Goal: Transaction & Acquisition: Purchase product/service

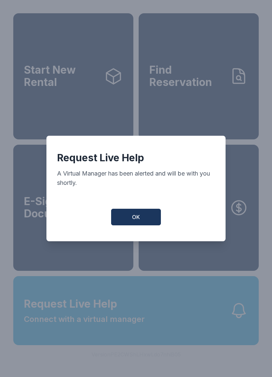
click at [143, 214] on button "OK" at bounding box center [136, 217] width 50 height 17
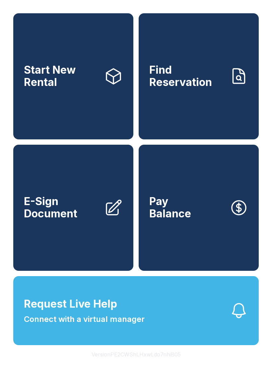
click at [208, 181] on link "Pay Balance" at bounding box center [199, 208] width 120 height 126
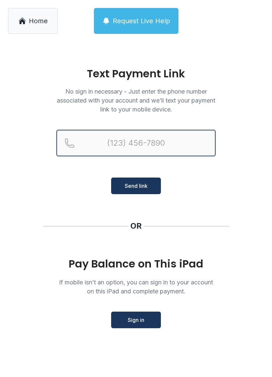
click at [115, 145] on input "Reservation phone number" at bounding box center [135, 143] width 159 height 27
type input "[PHONE_NUMBER]"
click at [136, 186] on button "Send link" at bounding box center [136, 186] width 50 height 17
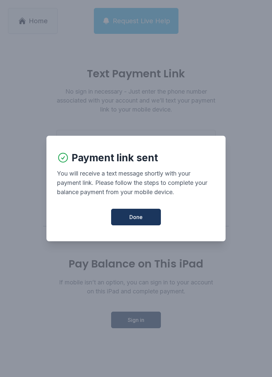
click at [142, 220] on span "Done" at bounding box center [135, 217] width 13 height 8
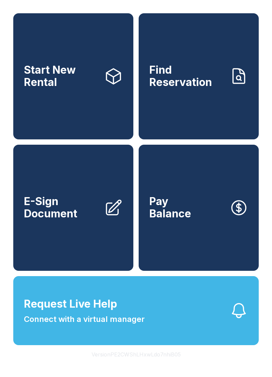
click at [147, 308] on button "Request Live Help Connect with a virtual manager" at bounding box center [136, 310] width 246 height 69
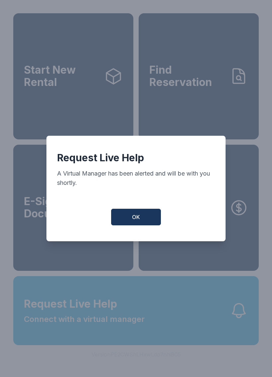
click at [136, 214] on button "OK" at bounding box center [136, 217] width 50 height 17
